Goal: Task Accomplishment & Management: Manage account settings

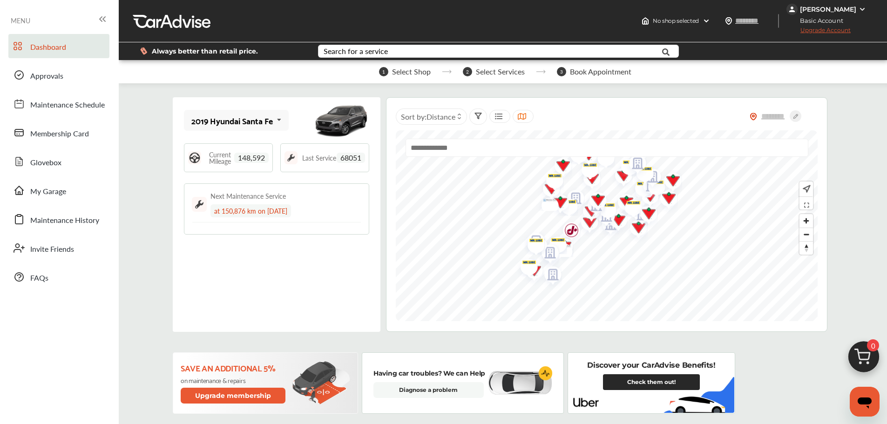
click at [853, 7] on div "[PERSON_NAME]" at bounding box center [828, 9] width 56 height 8
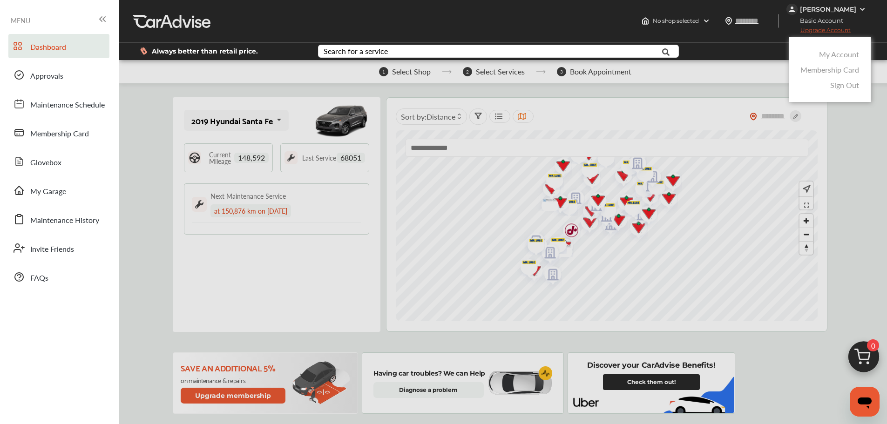
click at [838, 52] on link "My Account" at bounding box center [839, 54] width 40 height 11
